Goal: Communication & Community: Answer question/provide support

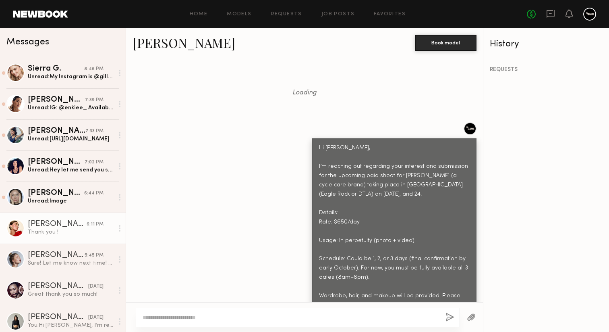
scroll to position [1354, 0]
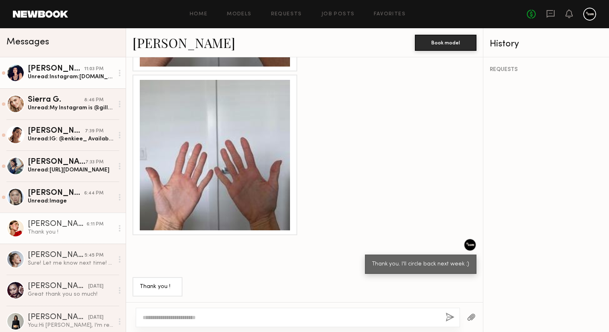
click at [90, 84] on link "[PERSON_NAME] 11:03 PM Unread: Instagram:[DOMAIN_NAME] No tattoos" at bounding box center [63, 72] width 126 height 31
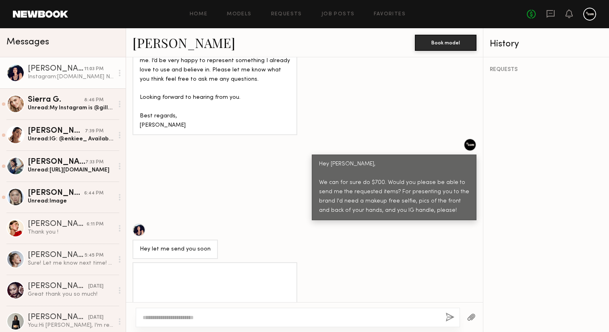
scroll to position [884, 0]
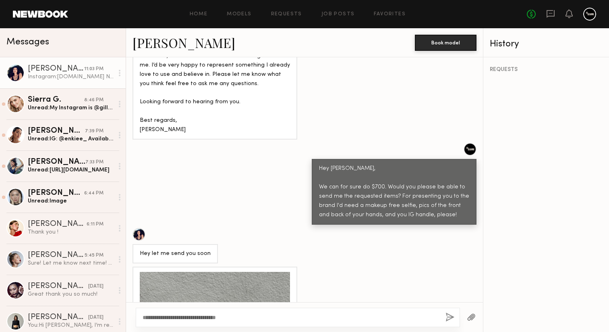
type textarea "**********"
click at [449, 314] on button "button" at bounding box center [450, 317] width 9 height 10
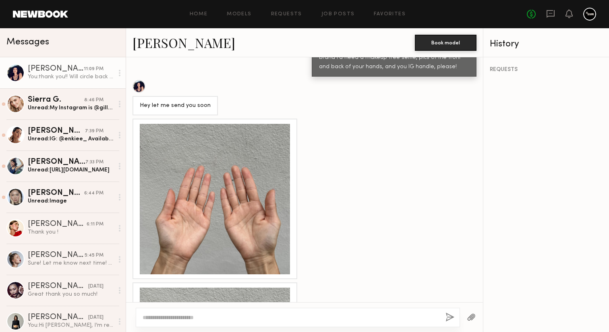
scroll to position [1033, 0]
click at [272, 194] on div at bounding box center [215, 198] width 150 height 150
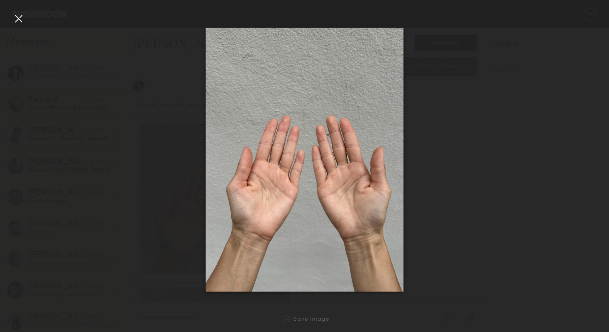
click at [23, 18] on div at bounding box center [18, 18] width 13 height 13
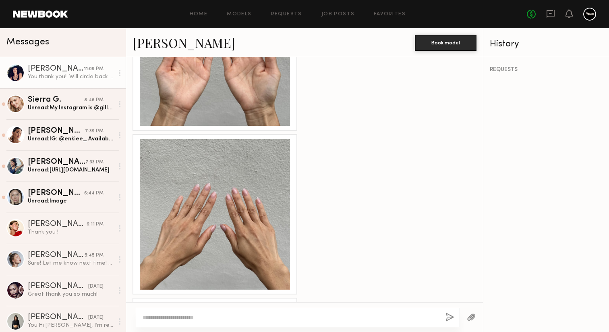
scroll to position [1198, 0]
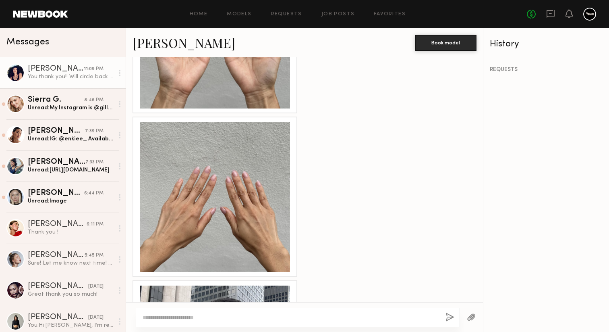
click at [222, 184] on div at bounding box center [215, 197] width 150 height 150
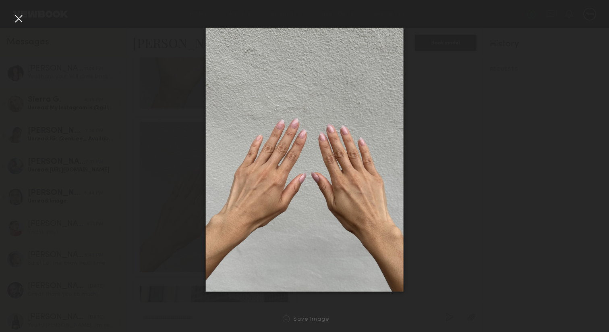
click at [15, 16] on div at bounding box center [18, 18] width 13 height 13
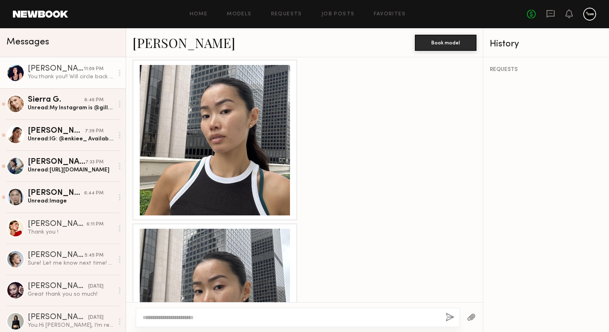
scroll to position [1473, 0]
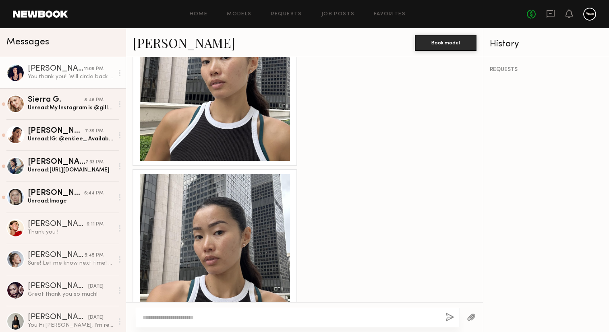
click at [222, 224] on div at bounding box center [215, 249] width 150 height 150
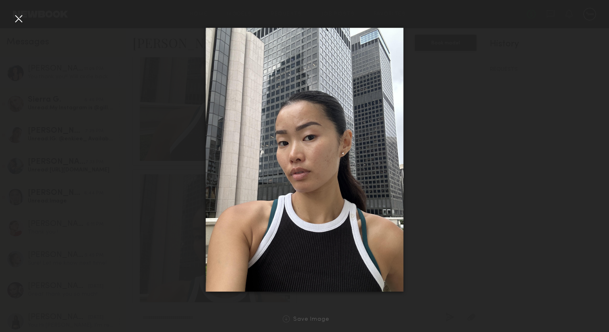
click at [16, 22] on div at bounding box center [18, 18] width 13 height 13
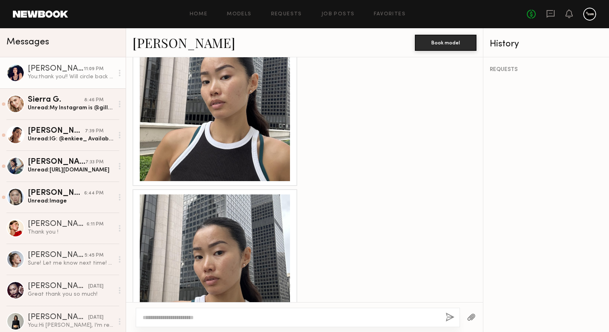
scroll to position [1393, 0]
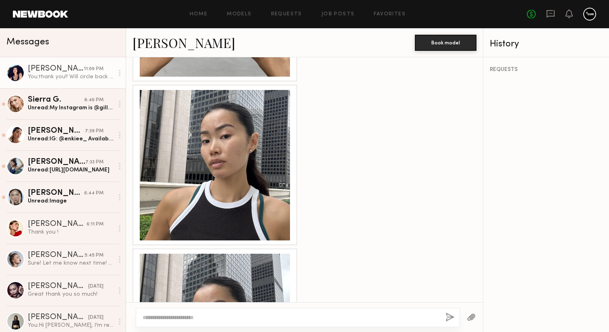
click at [190, 156] on div at bounding box center [215, 165] width 150 height 150
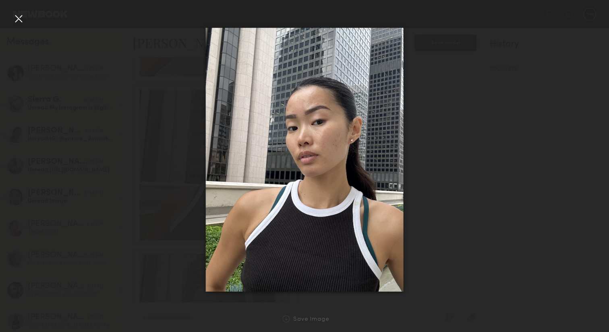
click at [20, 21] on div at bounding box center [18, 18] width 13 height 13
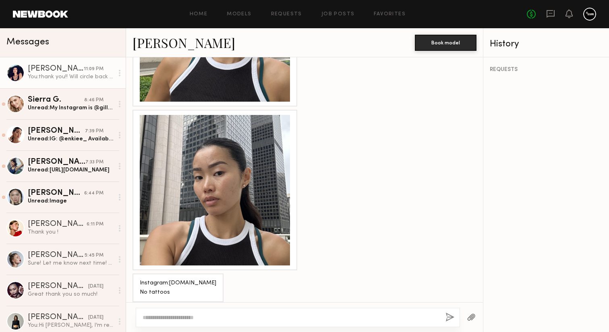
scroll to position [1600, 0]
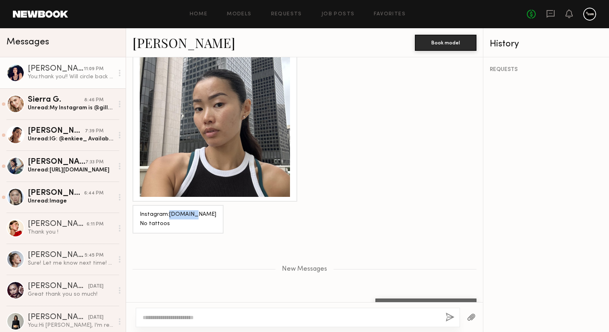
drag, startPoint x: 192, startPoint y: 192, endPoint x: 169, endPoint y: 190, distance: 23.0
click at [169, 205] on div "Instagram:[DOMAIN_NAME] No tattoos" at bounding box center [178, 219] width 91 height 29
copy div "[DOMAIN_NAME]"
drag, startPoint x: 170, startPoint y: 190, endPoint x: 149, endPoint y: 4, distance: 187.8
click at [0, 0] on nb-messenger-layout "Home Models Requests Job Posts Favorites Sign Out No fees up to $5,000 Messages…" at bounding box center [304, 166] width 609 height 332
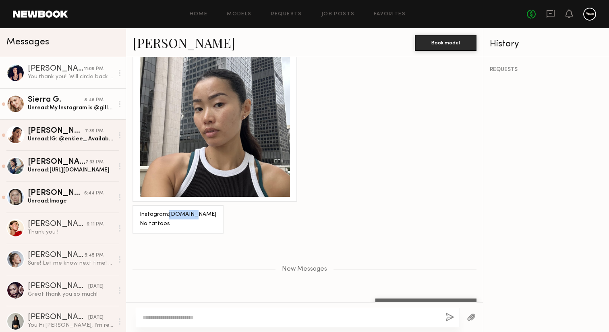
click at [80, 107] on div "Unread: My Instagram is @gilleyworld" at bounding box center [71, 108] width 86 height 8
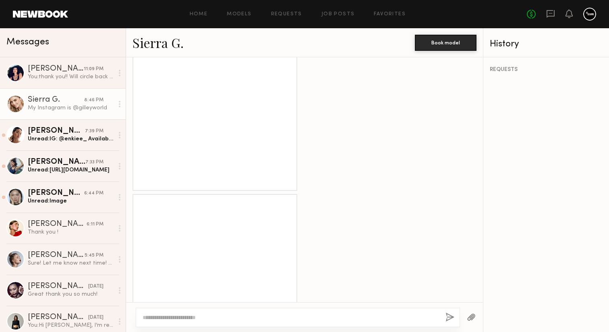
scroll to position [990, 0]
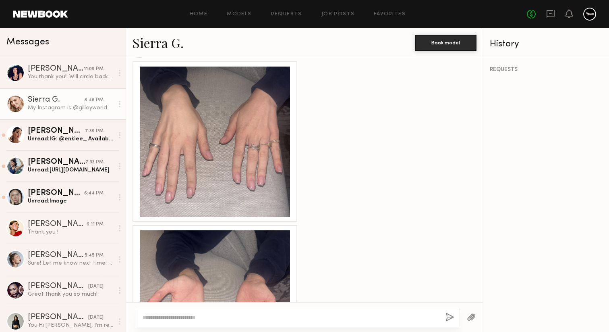
click at [208, 155] on div at bounding box center [215, 141] width 150 height 150
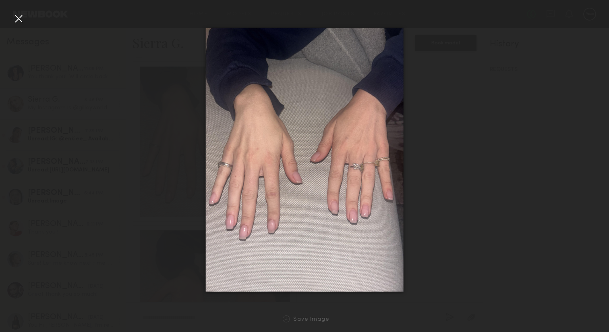
click at [17, 23] on div at bounding box center [18, 18] width 13 height 13
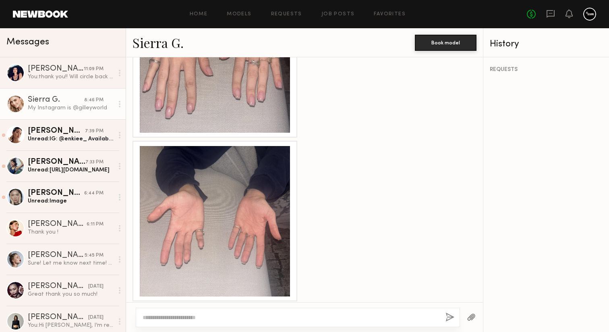
scroll to position [1108, 0]
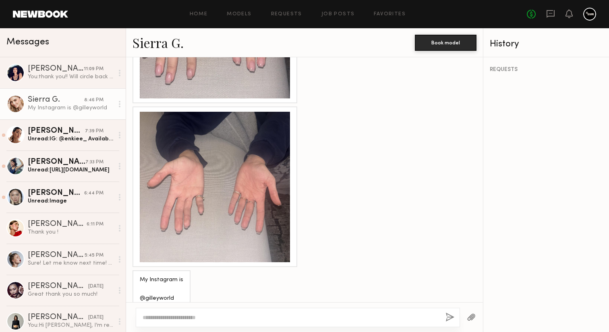
click at [176, 167] on div at bounding box center [215, 187] width 150 height 150
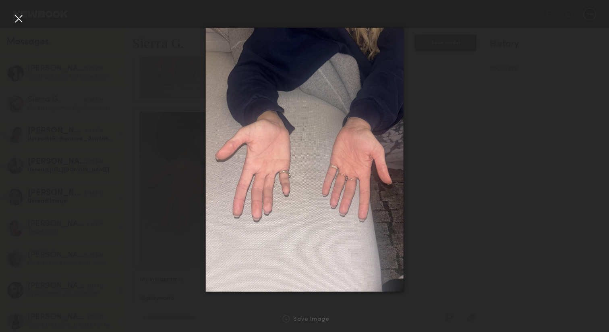
click at [16, 19] on div at bounding box center [18, 18] width 13 height 13
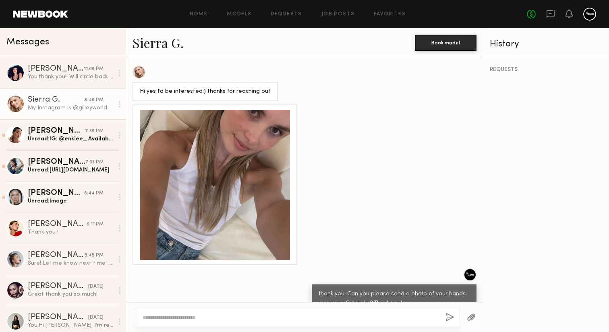
scroll to position [669, 0]
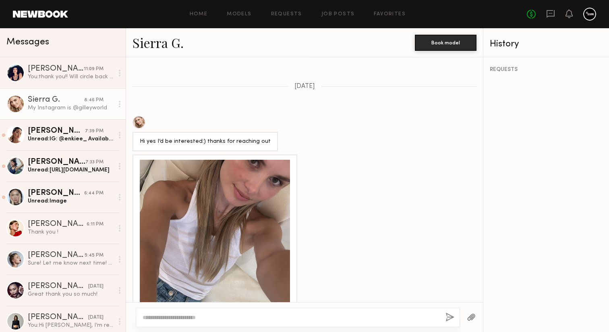
click at [233, 178] on div at bounding box center [215, 235] width 150 height 150
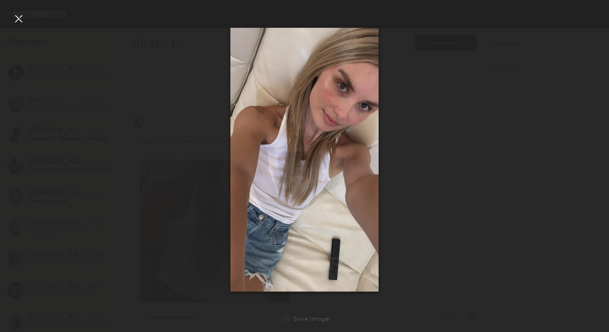
click at [15, 19] on div at bounding box center [18, 18] width 13 height 13
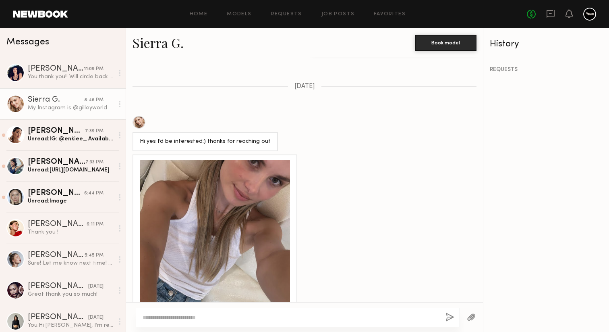
click at [156, 45] on link "Sierra G." at bounding box center [158, 42] width 51 height 17
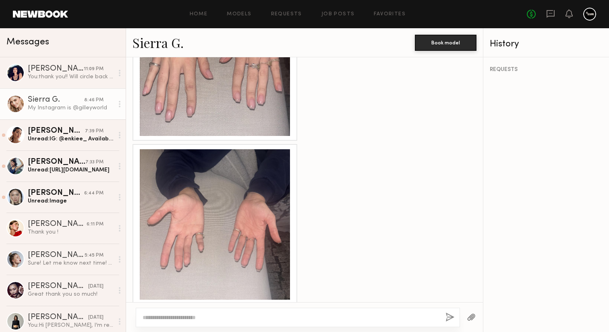
scroll to position [1108, 0]
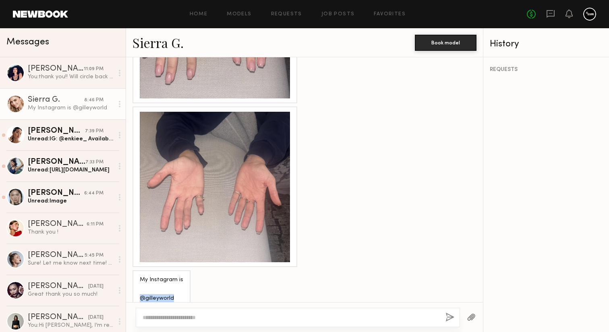
drag, startPoint x: 173, startPoint y: 286, endPoint x: 137, endPoint y: 285, distance: 35.5
click at [137, 285] on div "My Instagram is @gilleyworld" at bounding box center [162, 289] width 58 height 38
copy div "@gilleyworld"
drag, startPoint x: 144, startPoint y: 285, endPoint x: 503, endPoint y: 5, distance: 455.3
click at [0, 0] on nb-messenger-layout "Home Models Requests Job Posts Favorites Sign Out No fees up to $5,000 Messages…" at bounding box center [304, 166] width 609 height 332
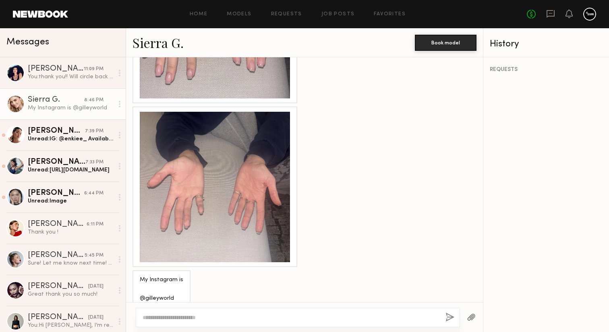
click at [165, 313] on div at bounding box center [291, 317] width 297 height 8
click at [166, 318] on textarea at bounding box center [291, 317] width 297 height 8
click at [189, 315] on textarea "**********" at bounding box center [291, 317] width 297 height 8
type textarea "**********"
click at [448, 313] on button "button" at bounding box center [450, 317] width 9 height 10
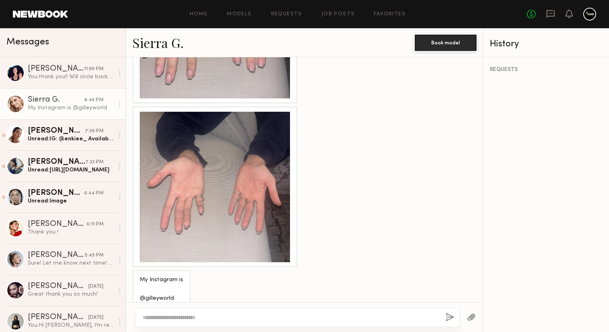
scroll to position [1192, 0]
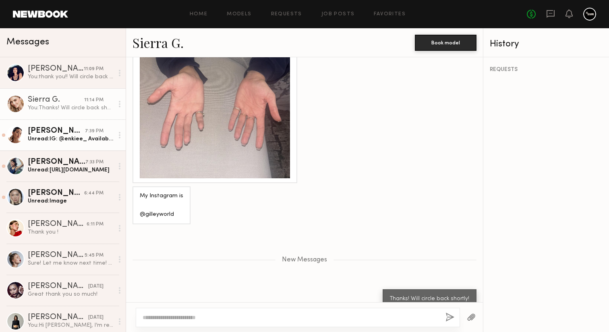
click at [81, 136] on div "Unread: IG: @enkiee_ Available all the dates! 💌 Thank you!" at bounding box center [71, 139] width 86 height 8
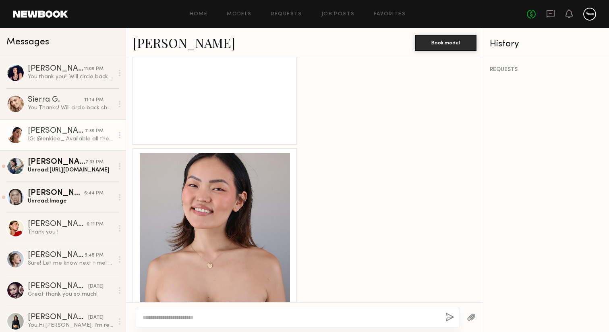
scroll to position [1134, 0]
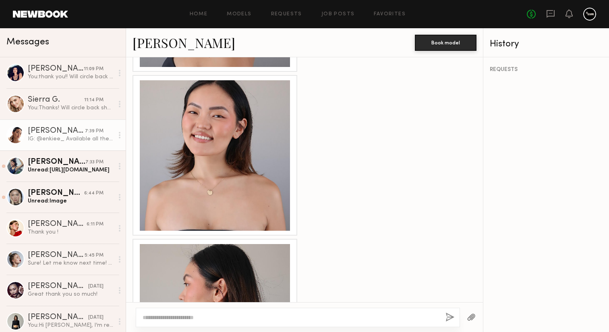
click at [221, 155] on div at bounding box center [215, 155] width 150 height 150
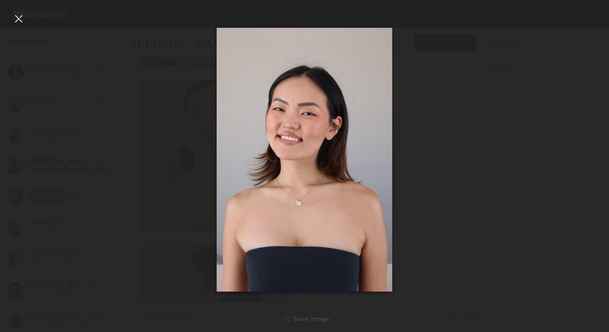
click at [16, 15] on div at bounding box center [18, 18] width 13 height 13
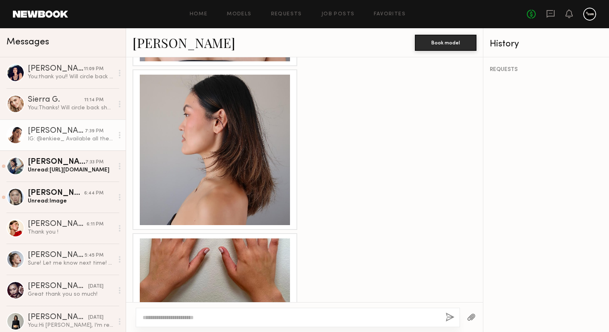
scroll to position [1441, 0]
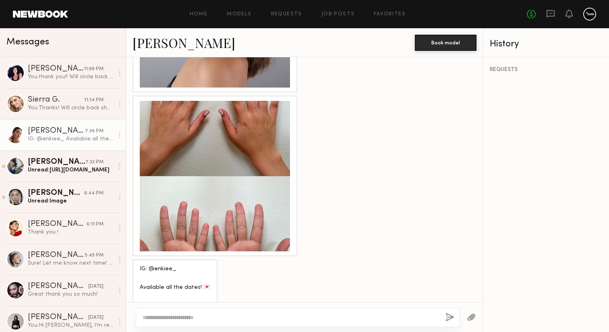
click at [219, 135] on div at bounding box center [215, 176] width 150 height 150
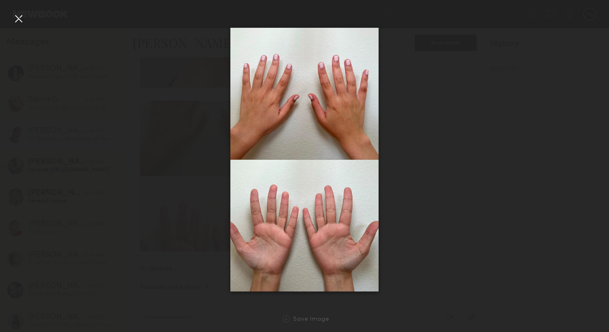
click at [12, 23] on div at bounding box center [18, 18] width 13 height 13
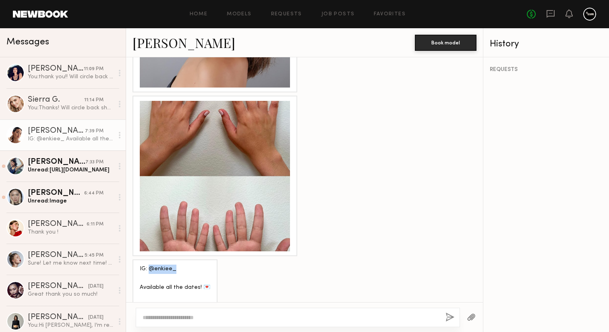
drag, startPoint x: 174, startPoint y: 250, endPoint x: 148, endPoint y: 249, distance: 25.4
click at [148, 264] on div "IG: @enkiee_ Available all the dates! 💌 Thank you!" at bounding box center [175, 287] width 71 height 46
copy div "@enkiee_"
drag, startPoint x: 150, startPoint y: 249, endPoint x: 419, endPoint y: 39, distance: 340.7
click at [0, 0] on nb-messenger-layout "Home Models Requests Job Posts Favorites Sign Out No fees up to $5,000 Messages…" at bounding box center [304, 166] width 609 height 332
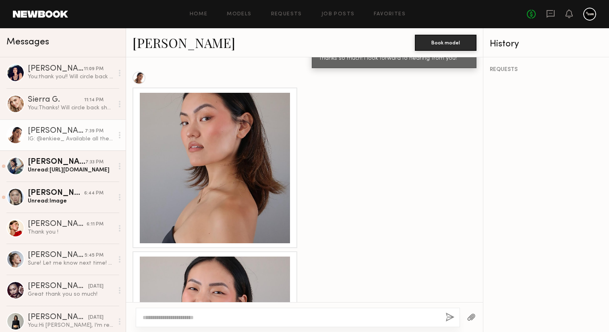
scroll to position [948, 0]
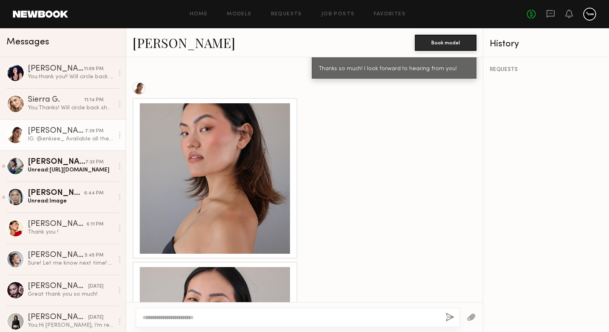
click at [205, 168] on div at bounding box center [215, 178] width 150 height 150
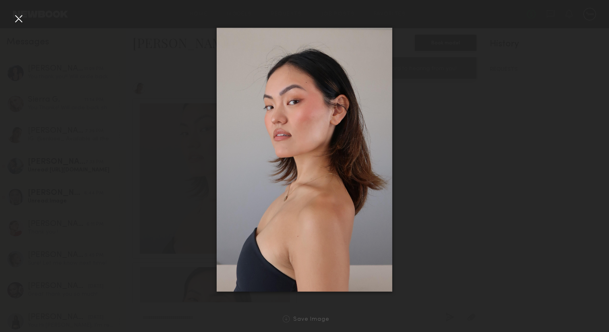
drag, startPoint x: 294, startPoint y: 158, endPoint x: 417, endPoint y: 135, distance: 125.0
click at [0, 0] on nb-gallery-light "Save Image" at bounding box center [304, 166] width 609 height 332
click at [16, 21] on div at bounding box center [18, 18] width 13 height 13
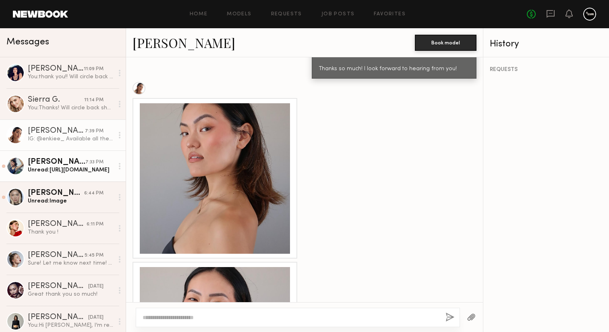
click at [67, 171] on div "Unread: [URL][DOMAIN_NAME]" at bounding box center [71, 170] width 86 height 8
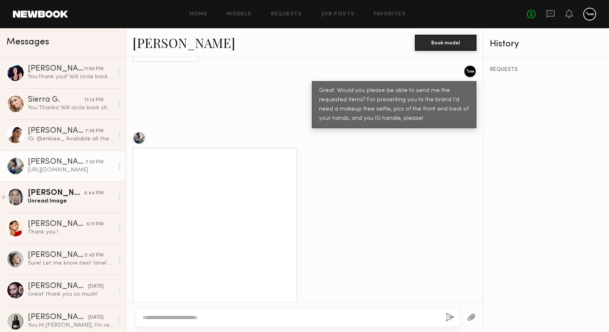
scroll to position [735, 0]
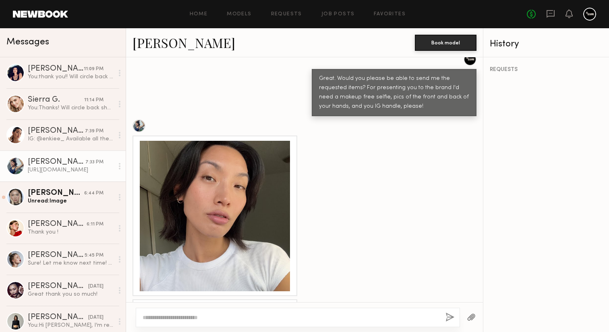
click at [229, 209] on div at bounding box center [215, 216] width 150 height 150
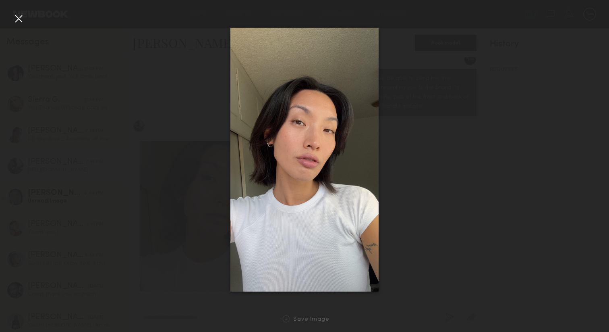
click at [15, 21] on div at bounding box center [18, 18] width 13 height 13
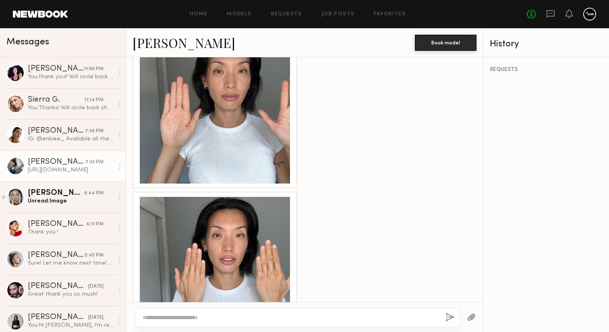
scroll to position [1005, 0]
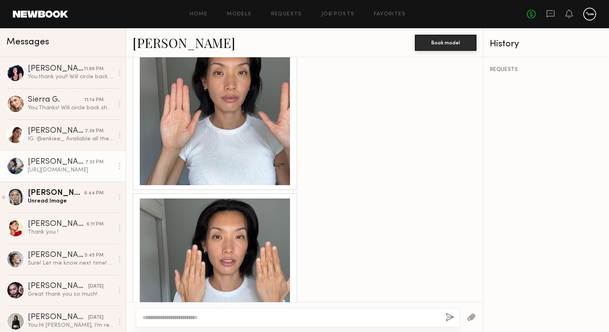
click at [232, 146] on div at bounding box center [215, 110] width 150 height 150
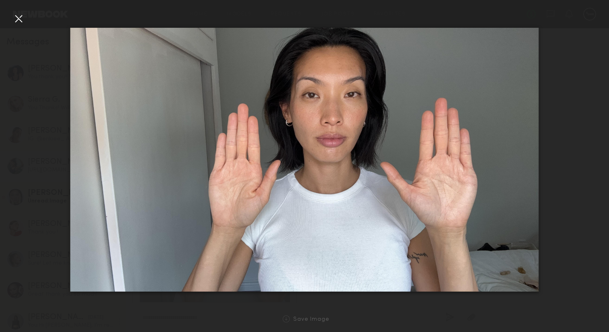
click at [21, 13] on div at bounding box center [18, 18] width 13 height 13
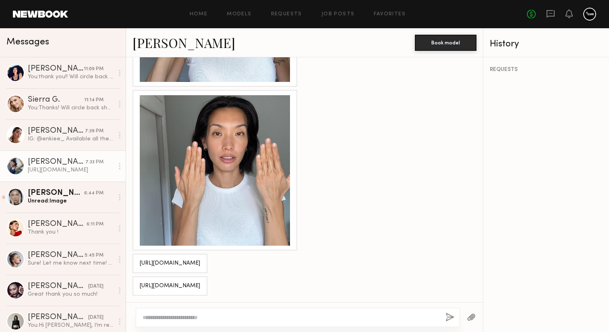
scroll to position [1116, 0]
click at [193, 170] on div at bounding box center [215, 170] width 150 height 150
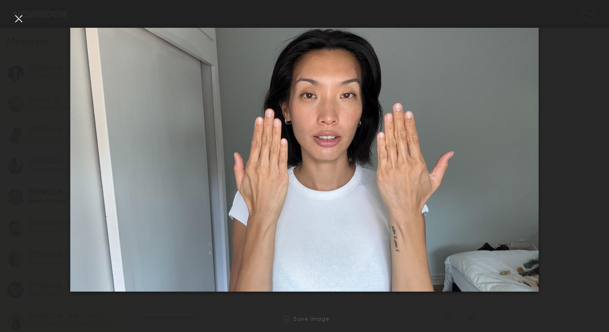
click at [15, 17] on div at bounding box center [18, 18] width 13 height 13
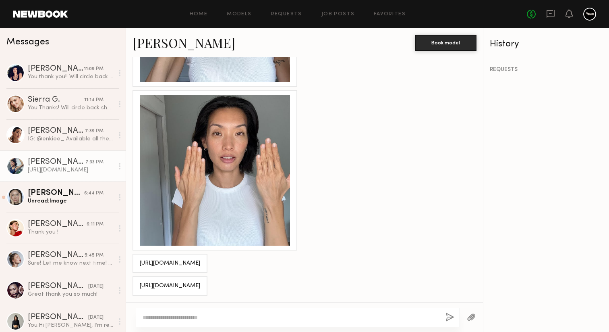
drag, startPoint x: 231, startPoint y: 284, endPoint x: 146, endPoint y: 280, distance: 85.1
click at [146, 280] on div "[URL][DOMAIN_NAME]" at bounding box center [170, 285] width 75 height 19
copy div "[URL][DOMAIN_NAME]"
drag, startPoint x: 151, startPoint y: 283, endPoint x: 330, endPoint y: 0, distance: 334.6
click at [0, 0] on nb-messenger-layout "Home Models Requests Job Posts Favorites Sign Out No fees up to $5,000 Messages…" at bounding box center [304, 166] width 609 height 332
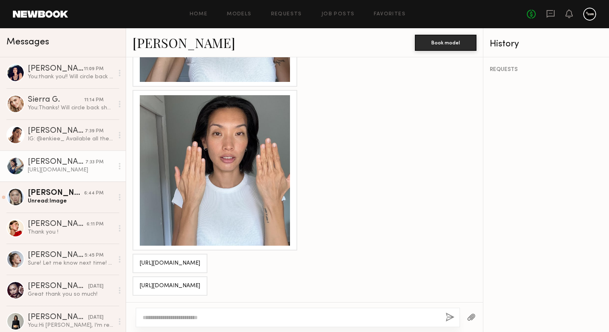
click at [190, 318] on textarea at bounding box center [291, 317] width 297 height 8
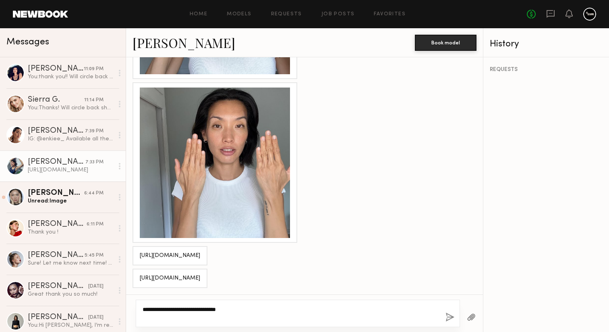
type textarea "**********"
click at [448, 312] on button "button" at bounding box center [450, 317] width 9 height 10
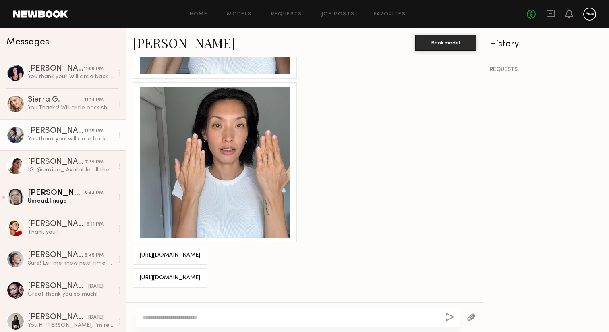
scroll to position [1200, 0]
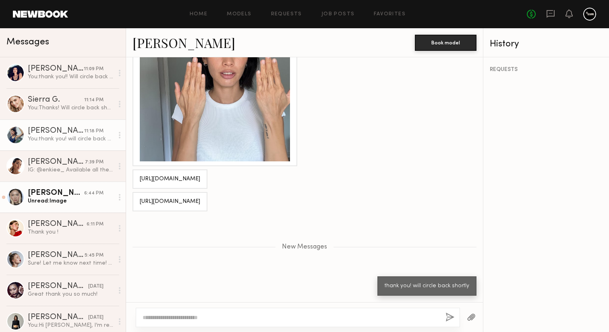
click at [75, 203] on div "Unread: Image" at bounding box center [71, 201] width 86 height 8
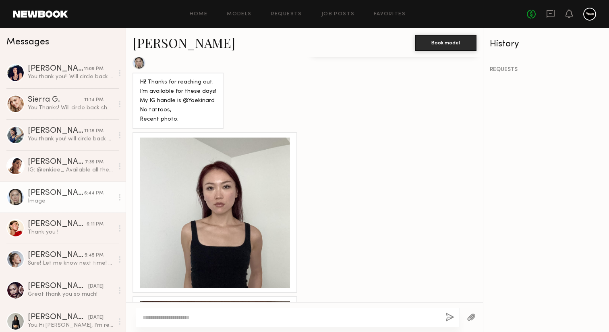
scroll to position [812, 0]
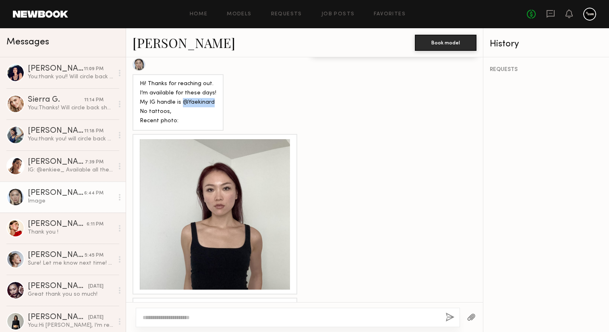
drag, startPoint x: 212, startPoint y: 91, endPoint x: 183, endPoint y: 92, distance: 29.0
click at [183, 92] on div "Hi! Thanks for reaching out. I’m available for these days! My IG handle is @Yae…" at bounding box center [178, 102] width 77 height 46
copy div "@Yaekinard"
drag, startPoint x: 187, startPoint y: 92, endPoint x: 365, endPoint y: 12, distance: 195.5
click at [0, 0] on nb-messenger-layout "Home Models Requests Job Posts Favorites Sign Out No fees up to $5,000 Messages…" at bounding box center [304, 166] width 609 height 332
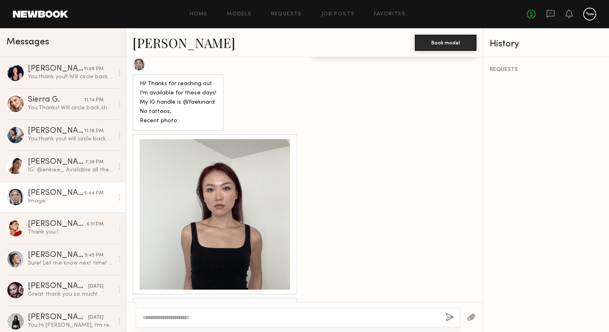
click at [263, 227] on div at bounding box center [215, 214] width 150 height 150
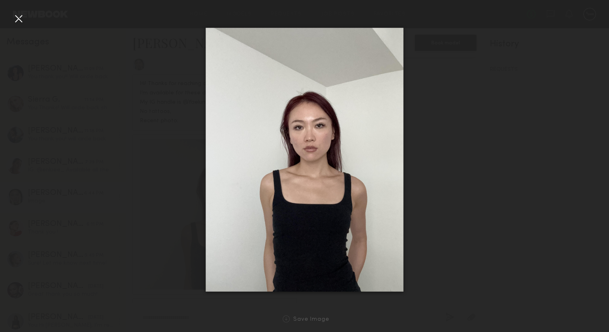
click at [23, 19] on div at bounding box center [18, 18] width 13 height 13
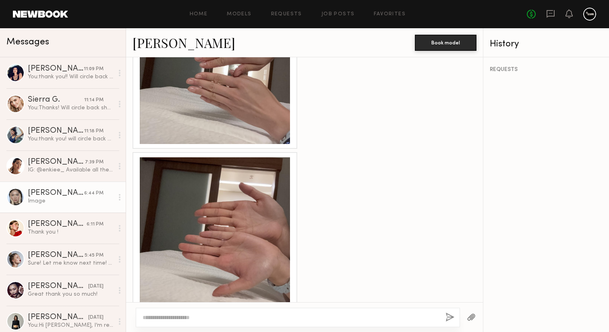
scroll to position [1119, 0]
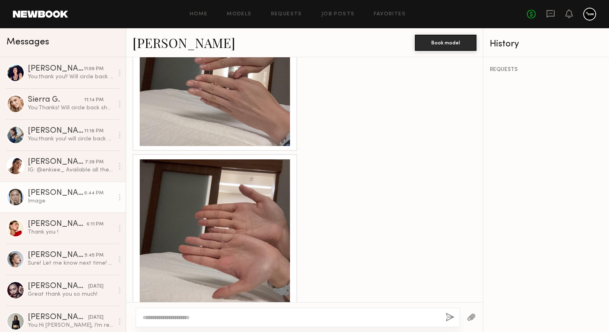
click at [211, 97] on div at bounding box center [215, 71] width 150 height 150
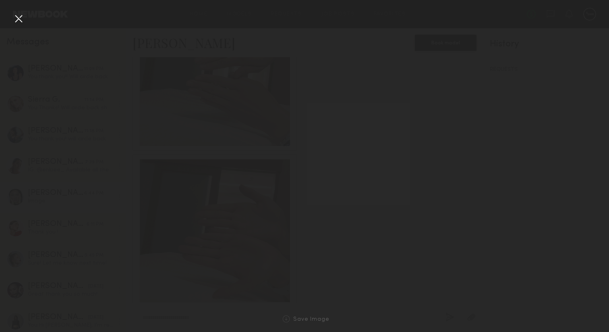
click at [211, 97] on div at bounding box center [215, 71] width 150 height 150
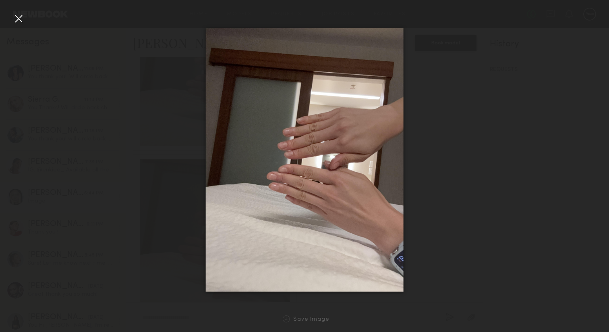
click at [19, 19] on div at bounding box center [18, 18] width 13 height 13
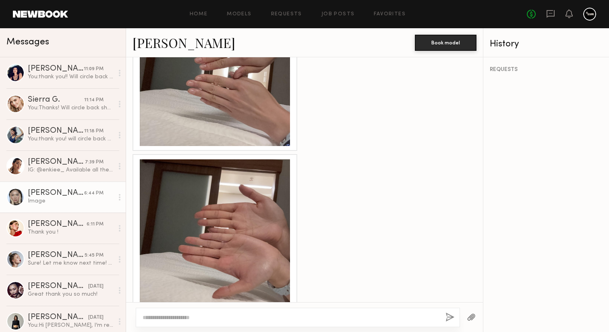
click at [237, 243] on div at bounding box center [215, 234] width 150 height 150
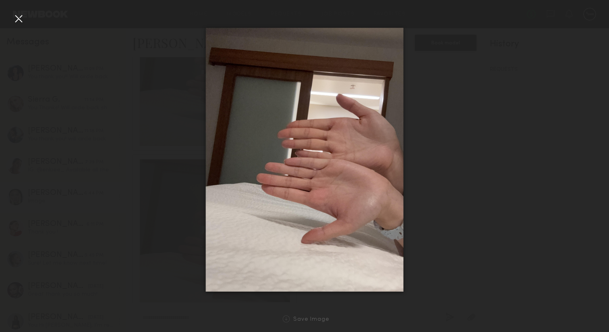
click at [21, 19] on div at bounding box center [18, 18] width 13 height 13
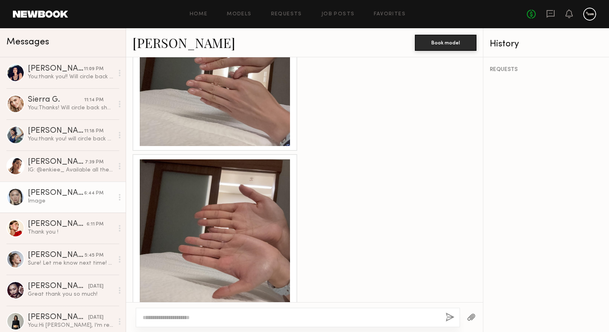
click at [183, 311] on div at bounding box center [298, 316] width 324 height 19
click at [183, 315] on textarea at bounding box center [291, 317] width 297 height 8
type textarea "**********"
click at [450, 314] on button "button" at bounding box center [450, 317] width 9 height 10
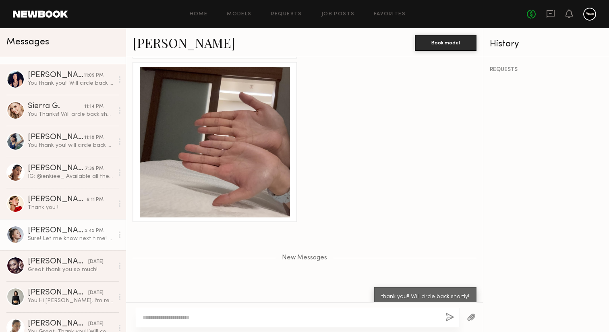
scroll to position [25, 0]
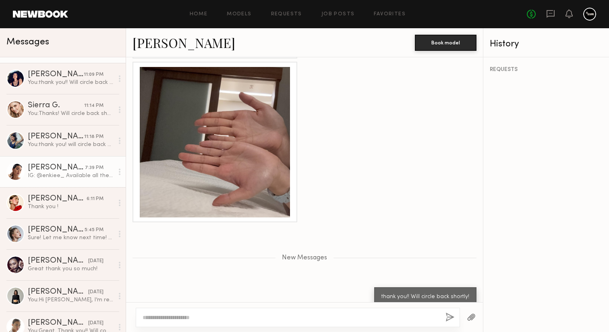
click at [71, 174] on div "IG: @enkiee_ Available all the dates! 💌 Thank you!" at bounding box center [71, 176] width 86 height 8
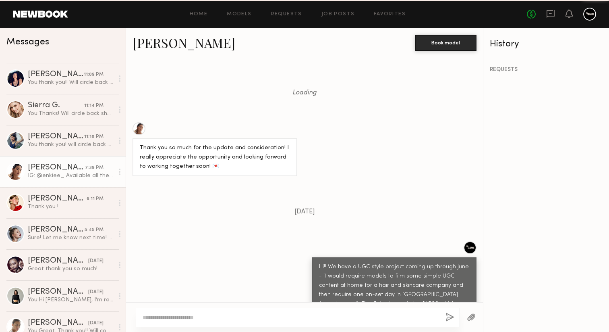
scroll to position [1441, 0]
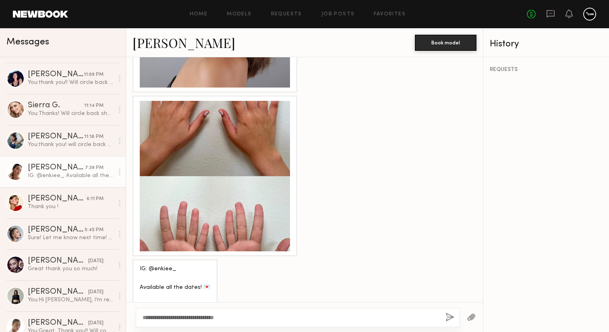
type textarea "**********"
click at [448, 313] on button "button" at bounding box center [450, 317] width 9 height 10
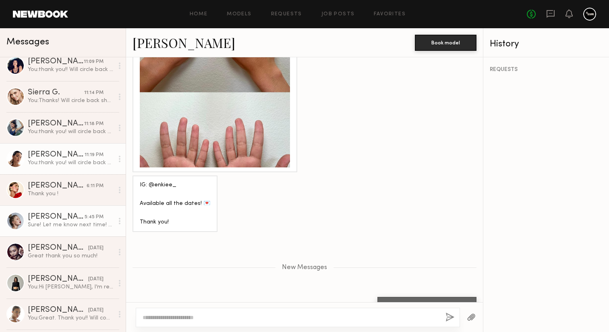
scroll to position [46, 0]
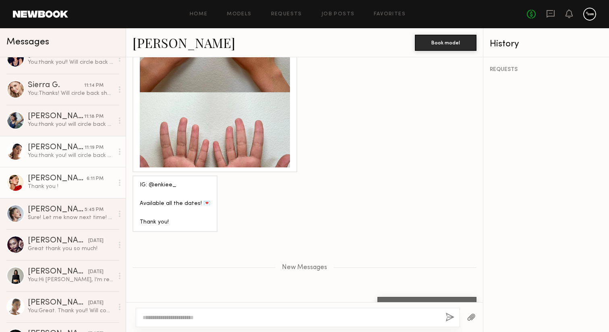
click at [58, 187] on div "Thank you !" at bounding box center [71, 187] width 86 height 8
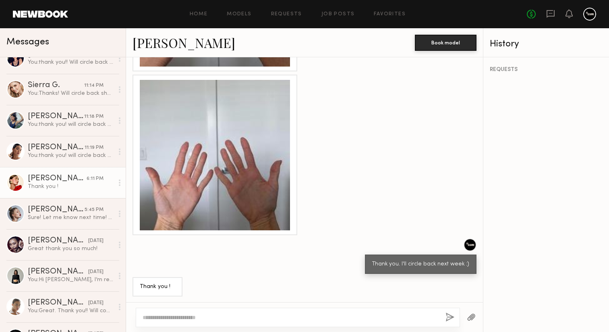
scroll to position [62, 0]
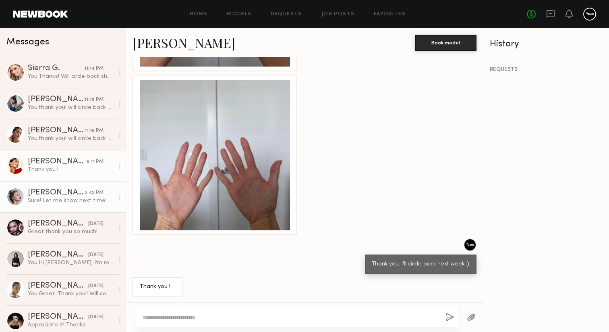
click at [62, 199] on div "Sure! Let me know next time! Thank you" at bounding box center [71, 201] width 86 height 8
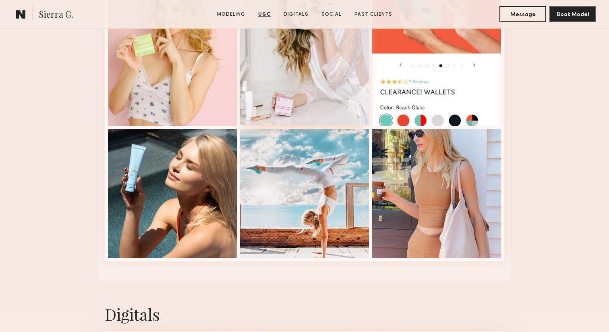
scroll to position [1199, 0]
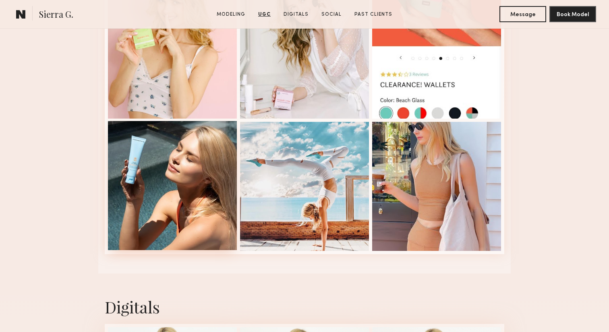
click at [189, 172] on div at bounding box center [172, 185] width 129 height 129
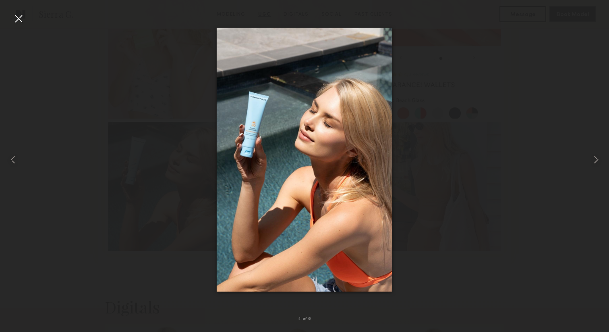
drag, startPoint x: 310, startPoint y: 156, endPoint x: 324, endPoint y: 171, distance: 20.8
click at [0, 0] on nb-gallery-light "4 of 6" at bounding box center [304, 166] width 609 height 332
click at [19, 17] on div at bounding box center [18, 18] width 13 height 13
